Goal: Transaction & Acquisition: Subscribe to service/newsletter

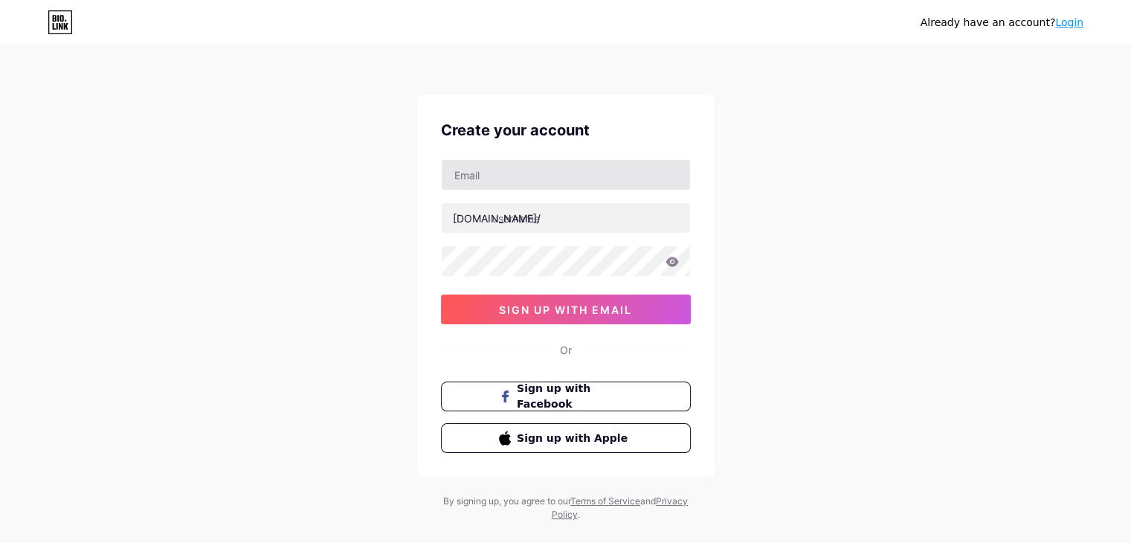
click at [539, 176] on input "text" at bounding box center [566, 175] width 248 height 30
type input "[EMAIL_ADDRESS][DOMAIN_NAME]"
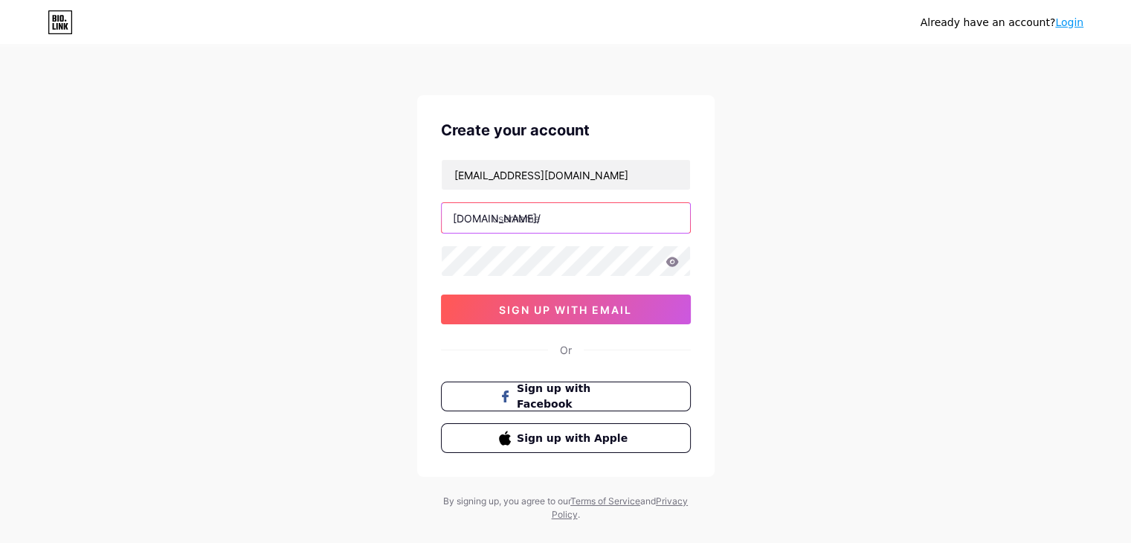
click at [537, 225] on input "text" at bounding box center [566, 218] width 248 height 30
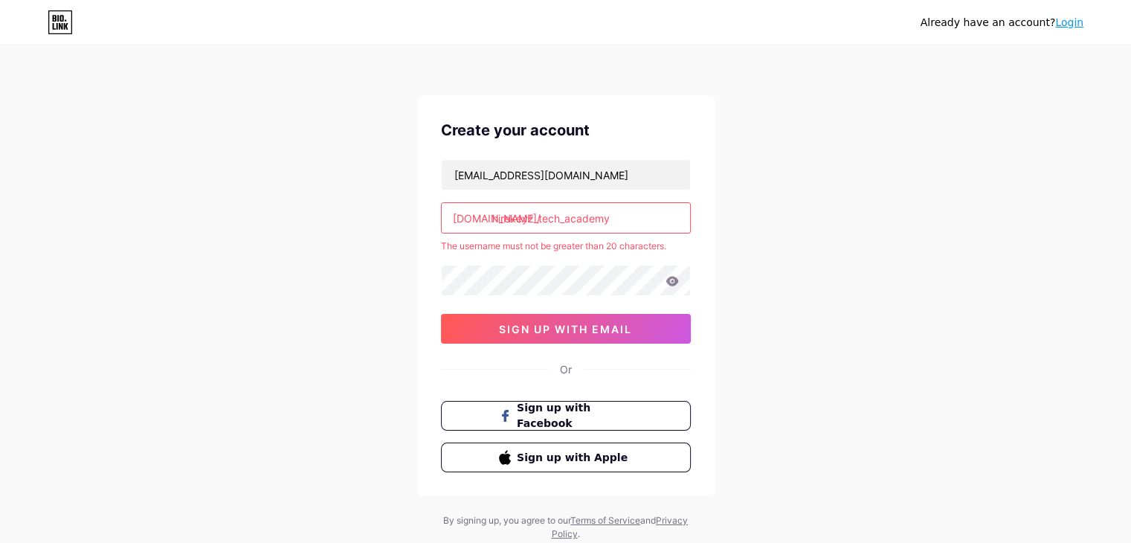
click at [552, 219] on input "hirekeyz_tech_academy" at bounding box center [566, 218] width 248 height 30
drag, startPoint x: 534, startPoint y: 218, endPoint x: 564, endPoint y: 228, distance: 32.2
click at [564, 228] on input "hirekeyz_tech_academy" at bounding box center [566, 218] width 248 height 30
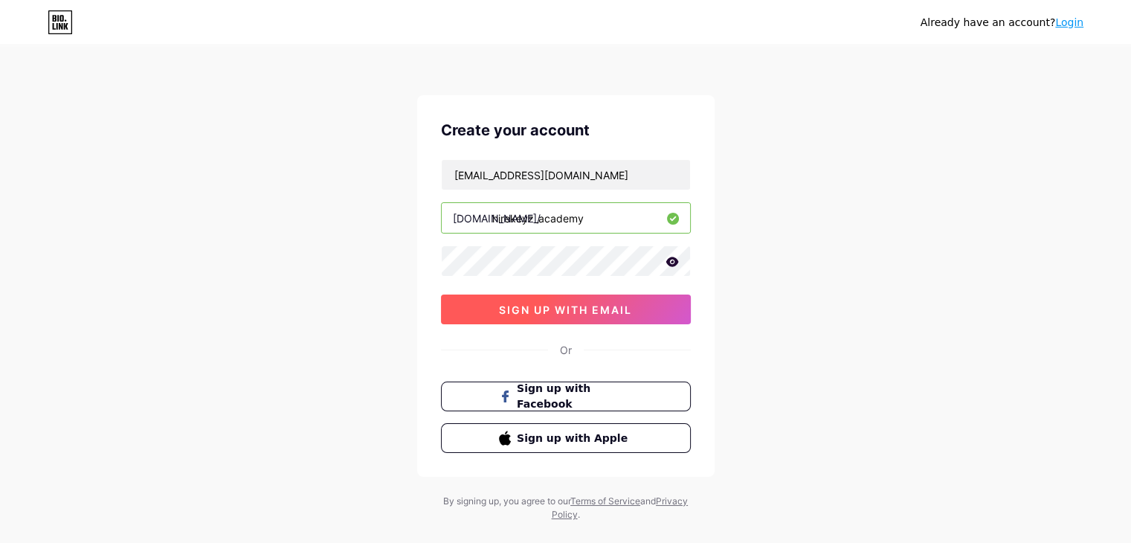
type input "hirekeyz_academy"
click at [595, 303] on span "sign up with email" at bounding box center [565, 309] width 133 height 13
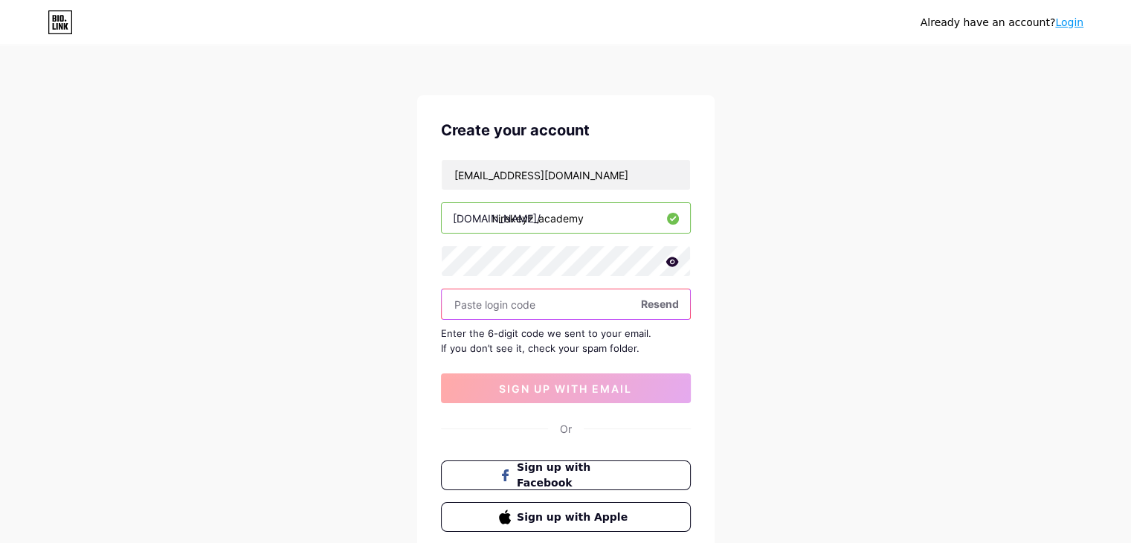
paste input "638361"
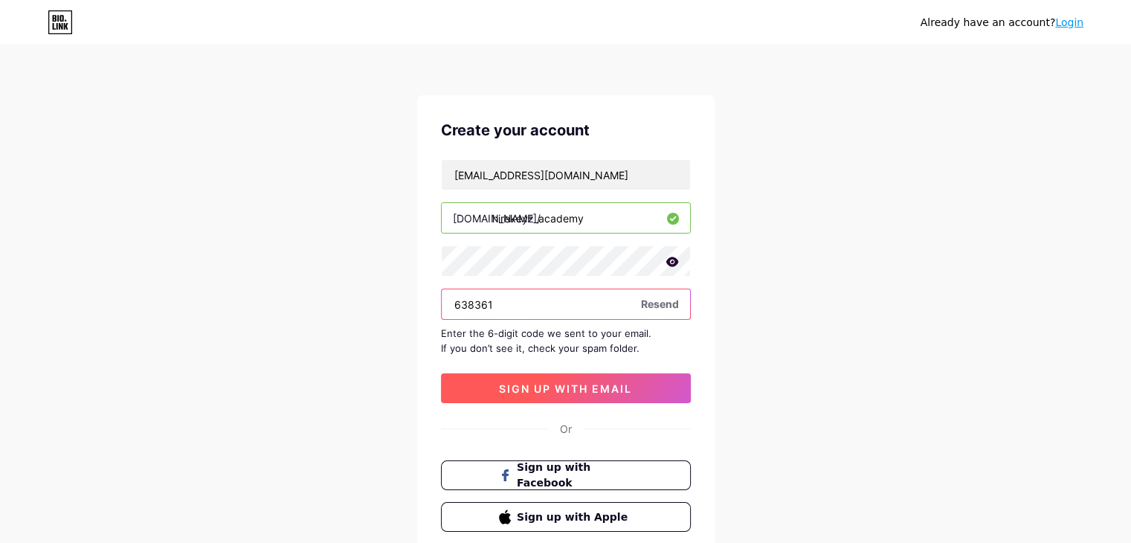
type input "638361"
click at [564, 385] on span "sign up with email" at bounding box center [565, 388] width 133 height 13
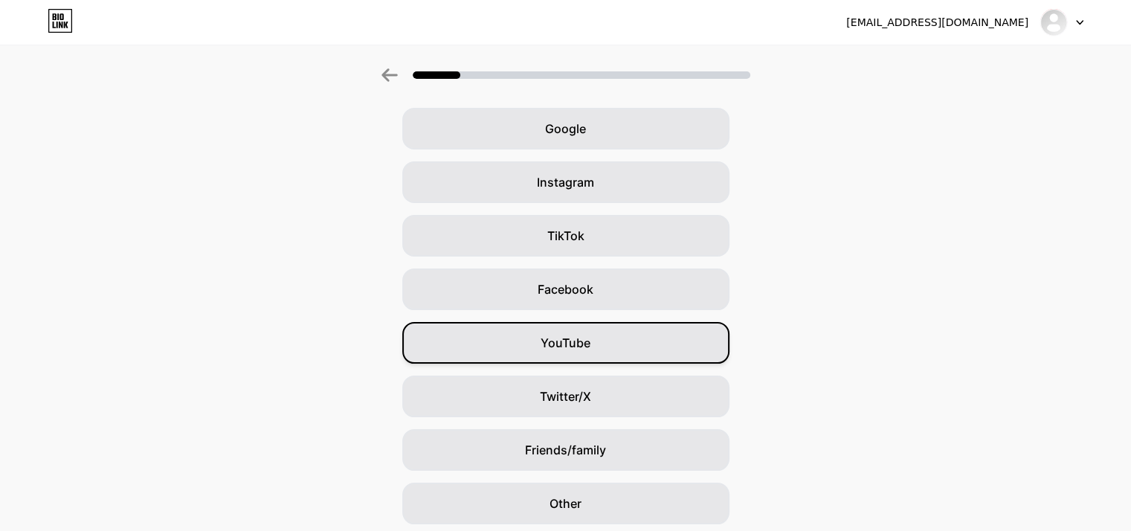
scroll to position [110, 0]
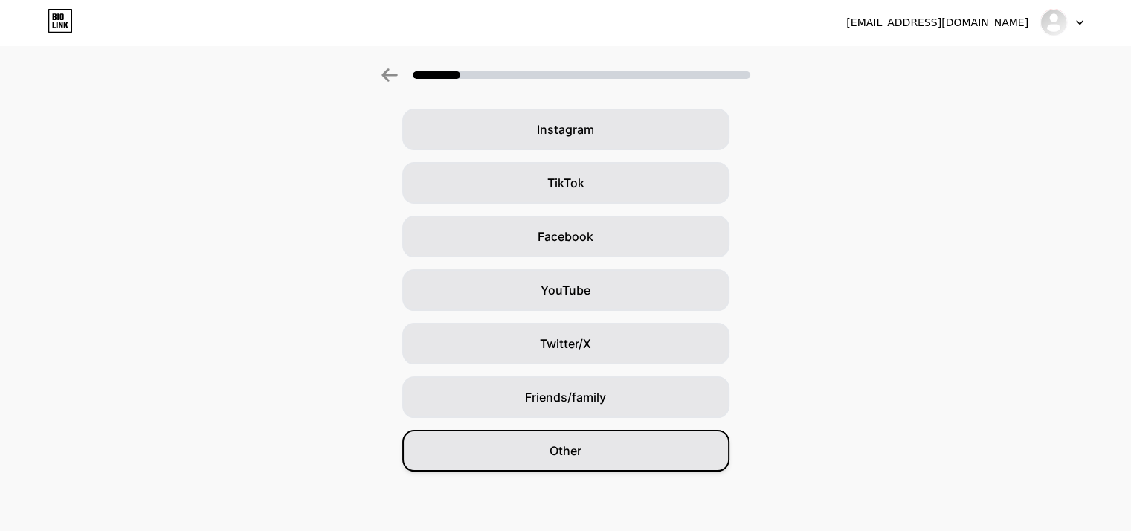
click at [576, 459] on span "Other" at bounding box center [565, 451] width 32 height 18
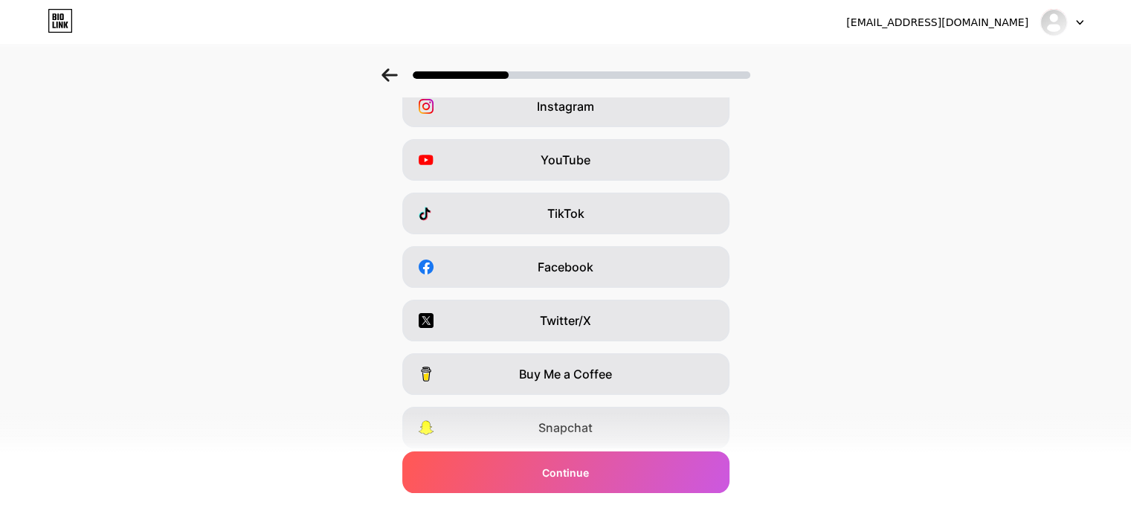
scroll to position [184, 0]
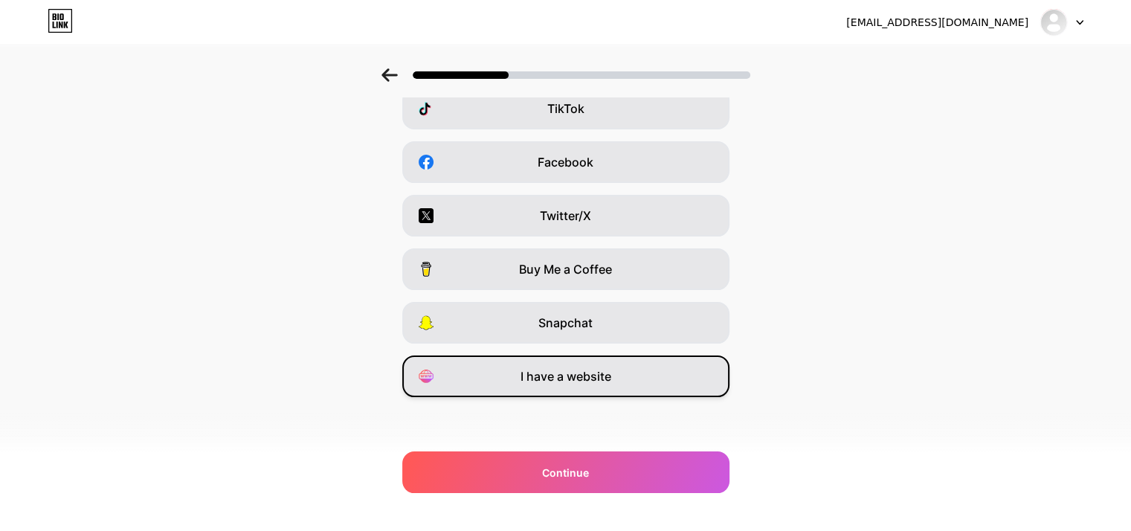
click at [589, 381] on span "I have a website" at bounding box center [565, 376] width 91 height 18
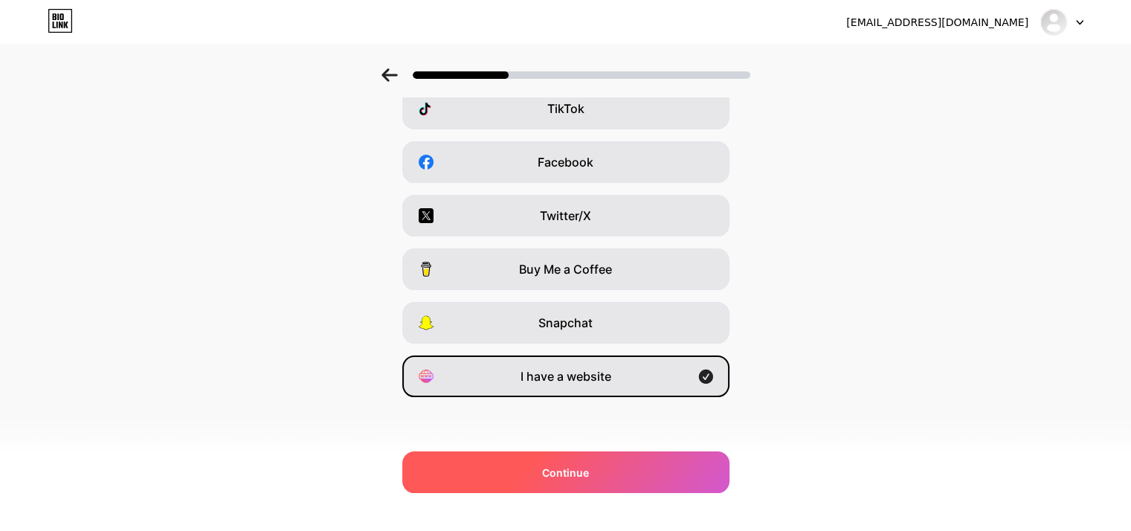
click at [490, 467] on div "Continue" at bounding box center [565, 472] width 327 height 42
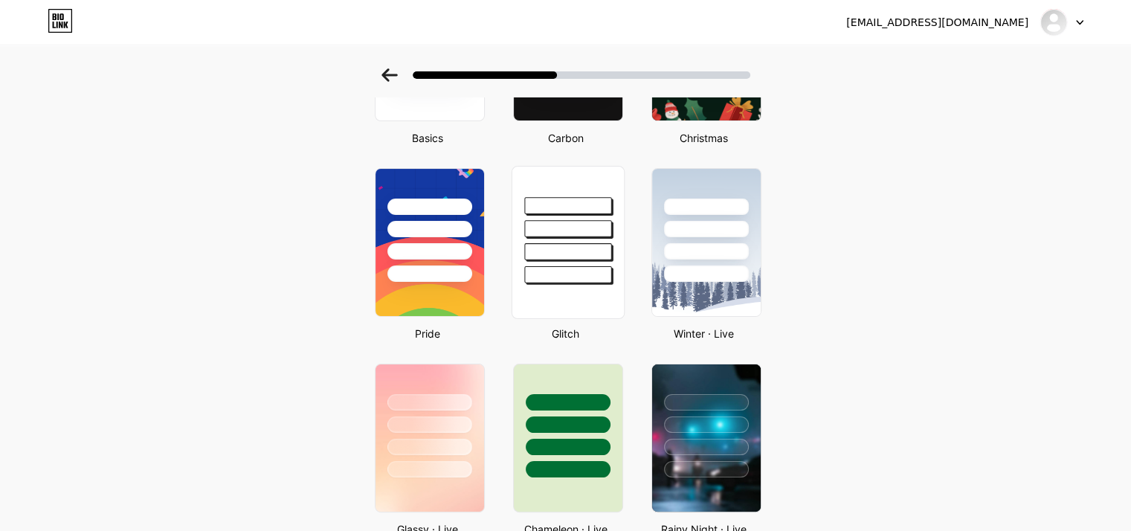
scroll to position [297, 0]
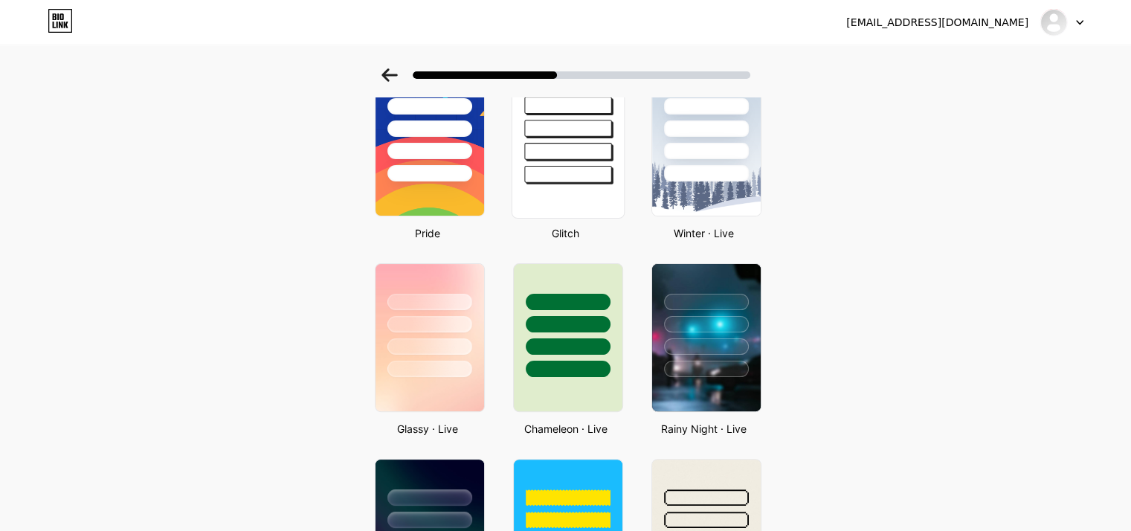
click at [454, 100] on div at bounding box center [429, 106] width 85 height 16
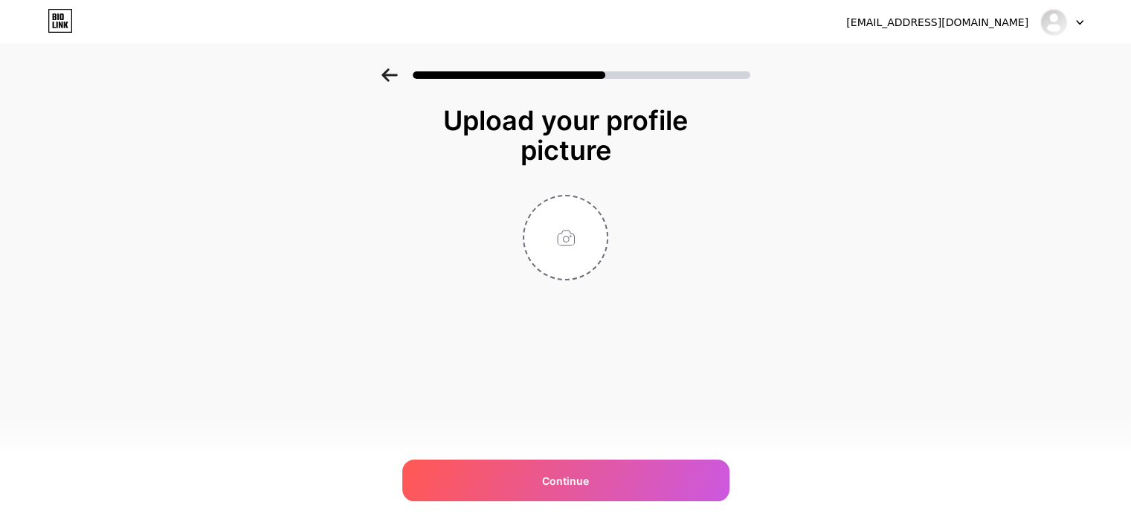
drag, startPoint x: 1128, startPoint y: 135, endPoint x: 1065, endPoint y: 167, distance: 71.2
click at [1130, 88] on div "Upload your profile picture Continue" at bounding box center [565, 211] width 1131 height 286
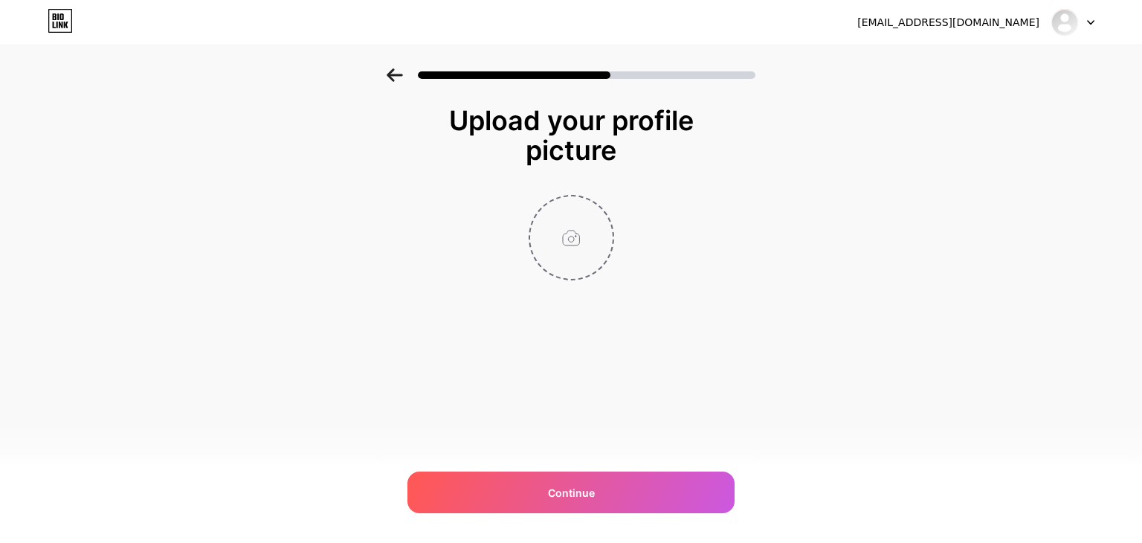
click at [578, 233] on input "file" at bounding box center [571, 237] width 83 height 83
type input "C:\fakepath\Untitled design.jpg"
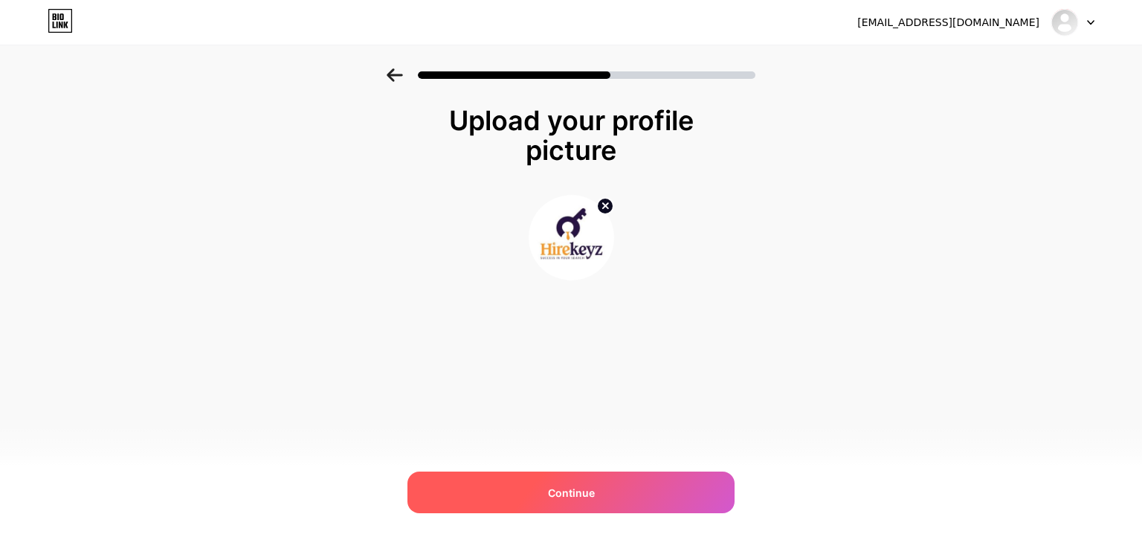
click at [663, 499] on div "Continue" at bounding box center [570, 492] width 327 height 42
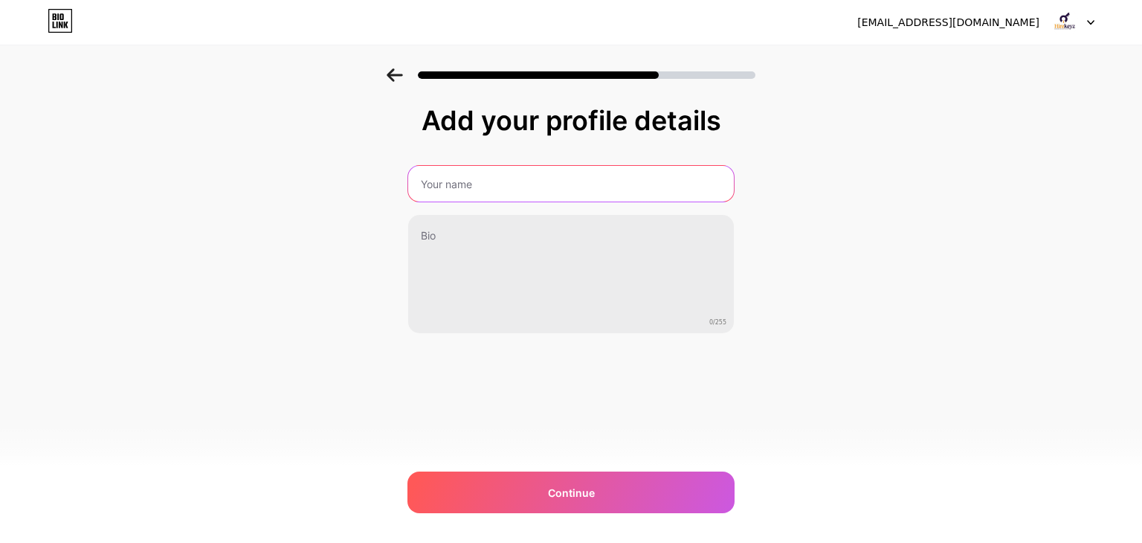
click at [487, 187] on input "text" at bounding box center [571, 184] width 326 height 36
click at [472, 173] on input "text" at bounding box center [571, 184] width 326 height 36
click at [461, 179] on input "text" at bounding box center [571, 184] width 329 height 36
type input "Hirekeyz"
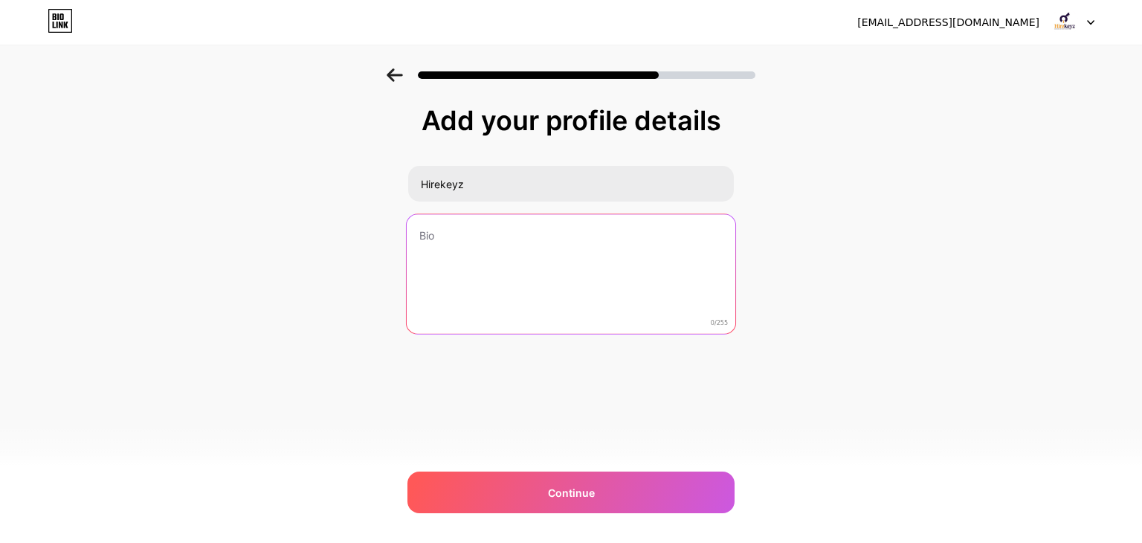
click at [480, 283] on textarea at bounding box center [571, 274] width 329 height 121
paste textarea "[PERSON_NAME] is a leading EdTech platform that offers industry-recognized tech…"
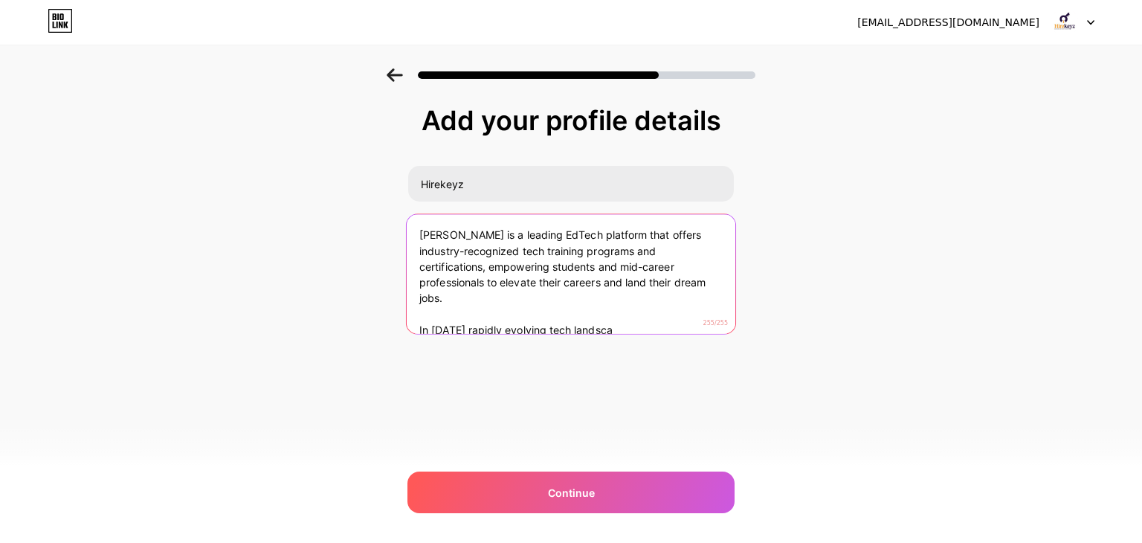
click at [566, 302] on textarea "[PERSON_NAME] is a leading EdTech platform that offers industry-recognized tech…" at bounding box center [571, 274] width 329 height 121
click at [569, 316] on textarea "[PERSON_NAME] is a leading EdTech platform that offers industry-recognized tech…" at bounding box center [571, 274] width 329 height 121
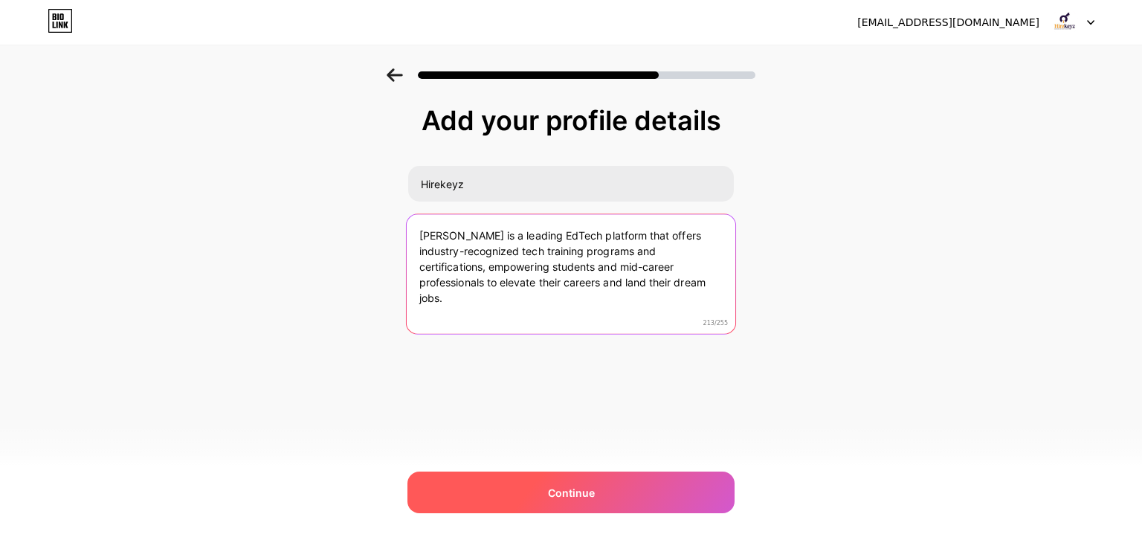
type textarea "[PERSON_NAME] is a leading EdTech platform that offers industry-recognized tech…"
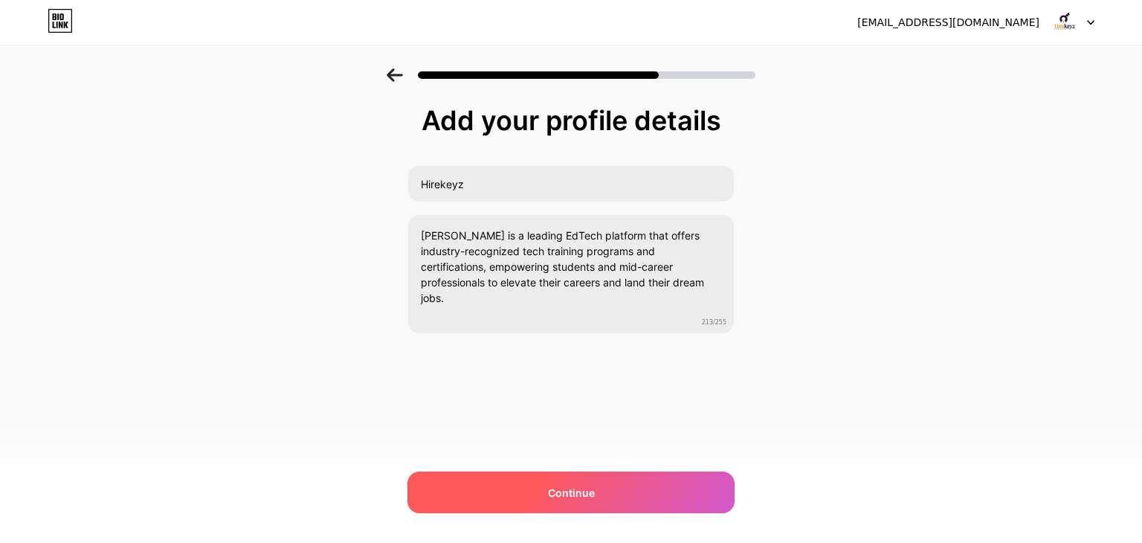
click at [590, 486] on span "Continue" at bounding box center [571, 493] width 47 height 16
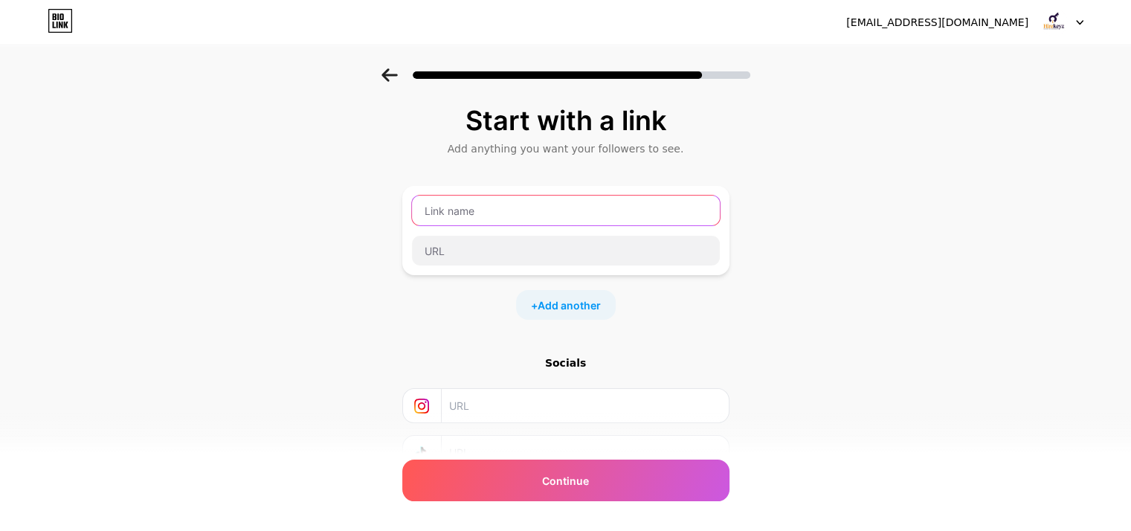
click at [501, 212] on input "text" at bounding box center [566, 211] width 308 height 30
click at [435, 210] on input "text" at bounding box center [566, 211] width 308 height 30
type input "Tech Job Training Programs"
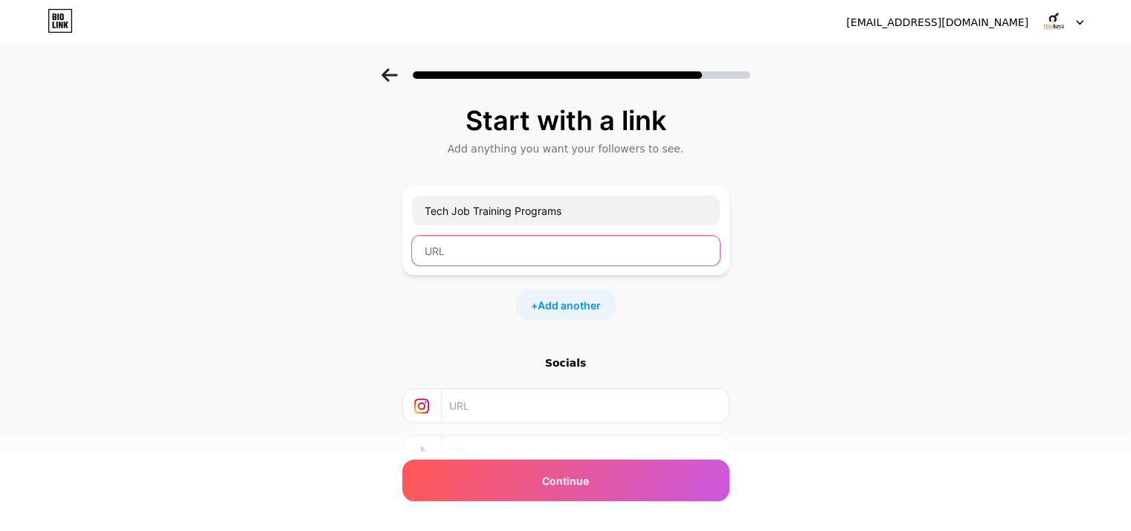
paste input "[URL][DOMAIN_NAME]"
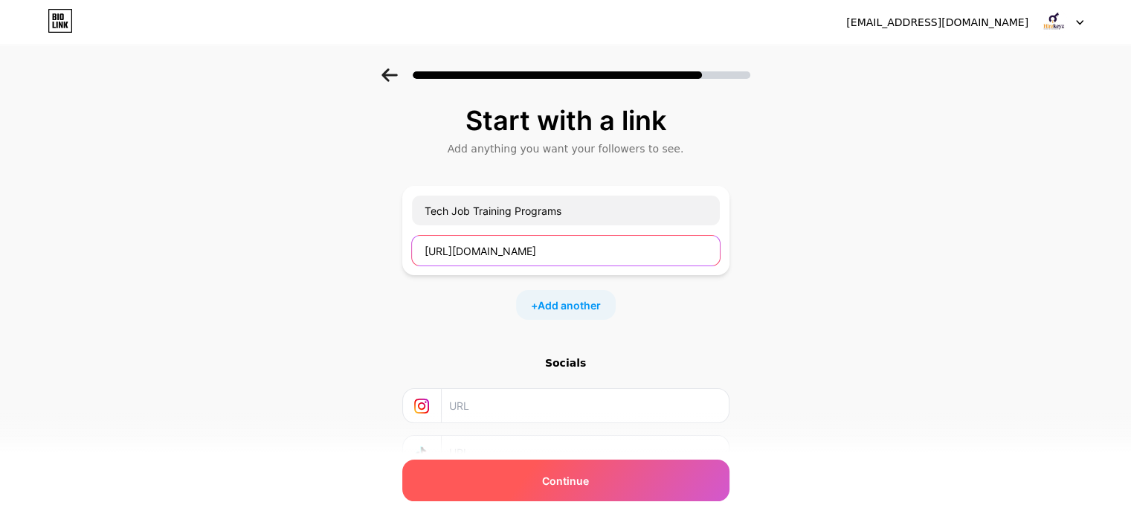
type input "[URL][DOMAIN_NAME]"
click at [589, 477] on span "Continue" at bounding box center [565, 481] width 47 height 16
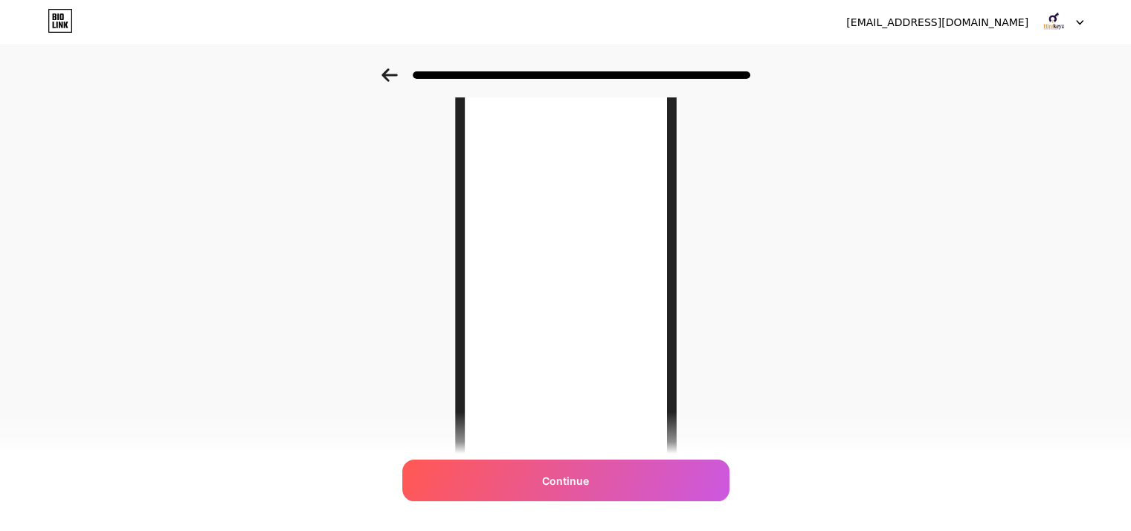
scroll to position [216, 0]
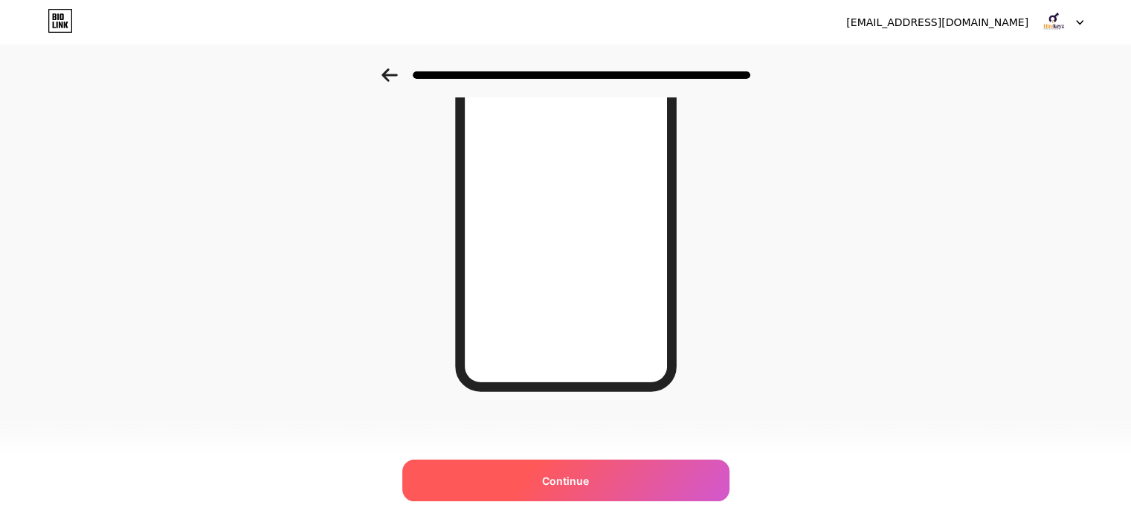
click at [573, 469] on div "Continue" at bounding box center [565, 481] width 327 height 42
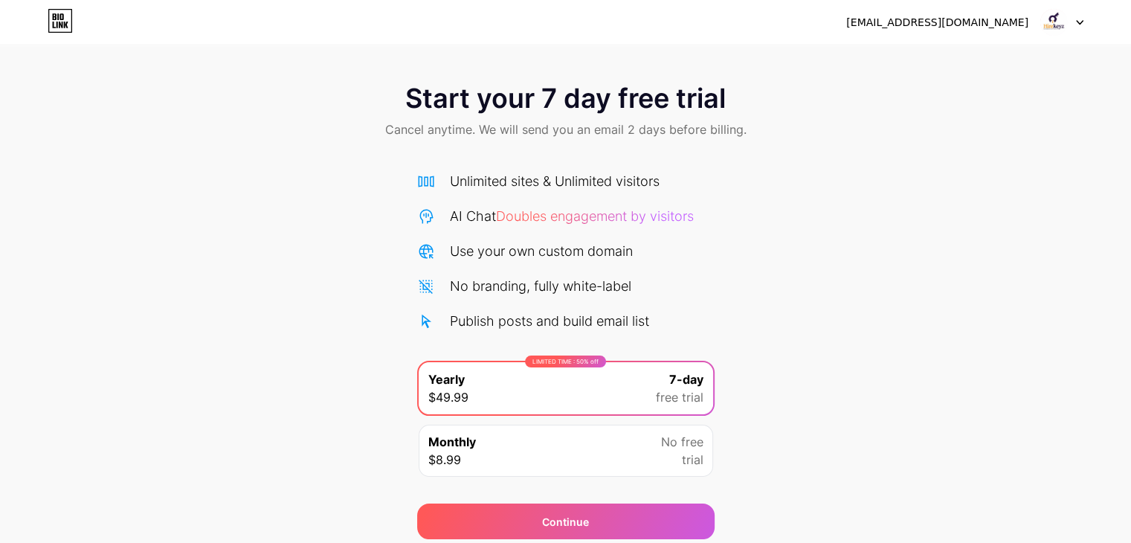
click at [1071, 13] on div at bounding box center [1061, 22] width 43 height 27
click at [737, 105] on div "Start your 7 day free trial Cancel anytime. We will send you an email 2 days be…" at bounding box center [565, 112] width 1131 height 88
